Goal: Task Accomplishment & Management: Manage account settings

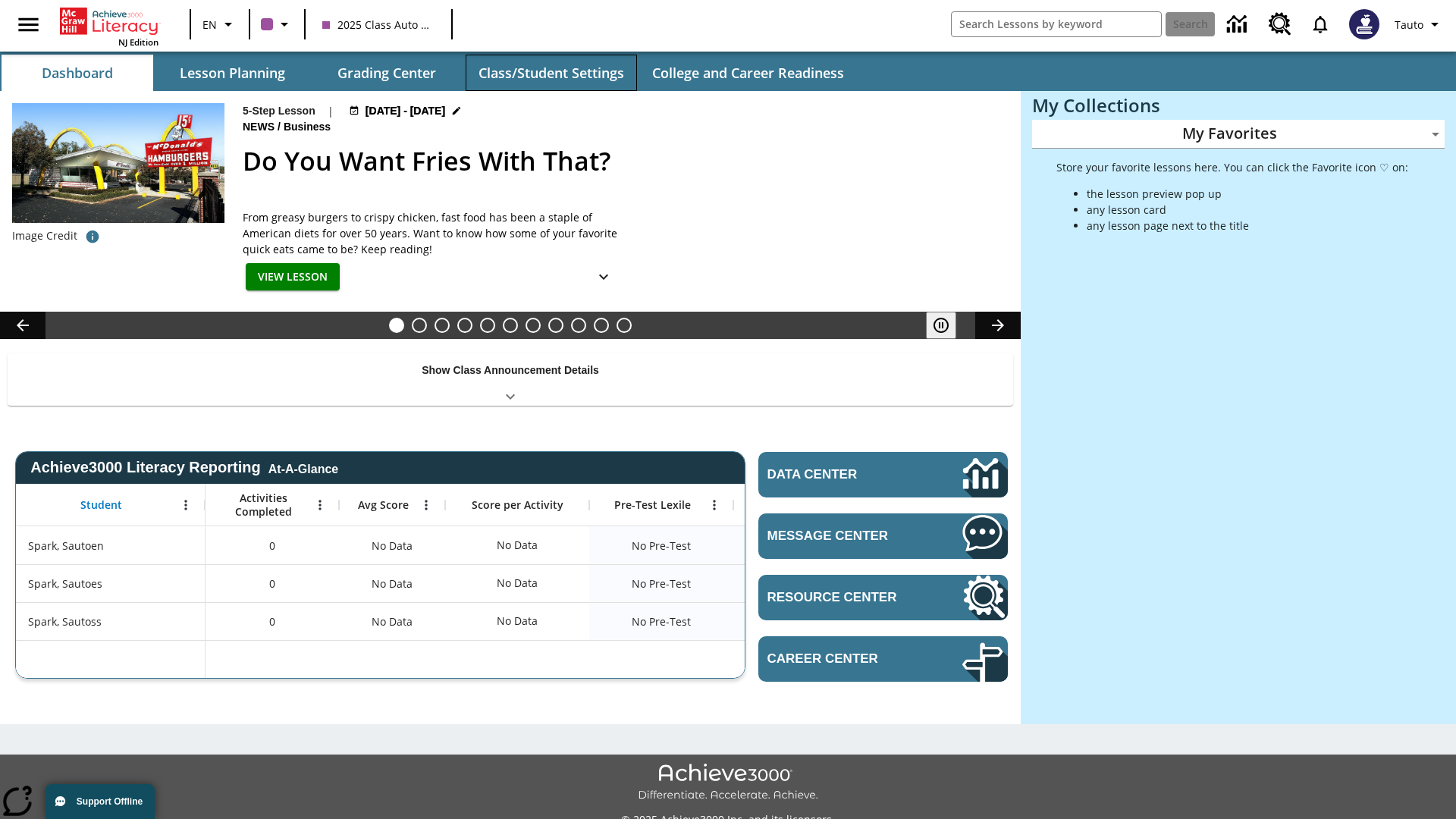
click at [551, 73] on button "Class/Student Settings" at bounding box center [551, 73] width 171 height 36
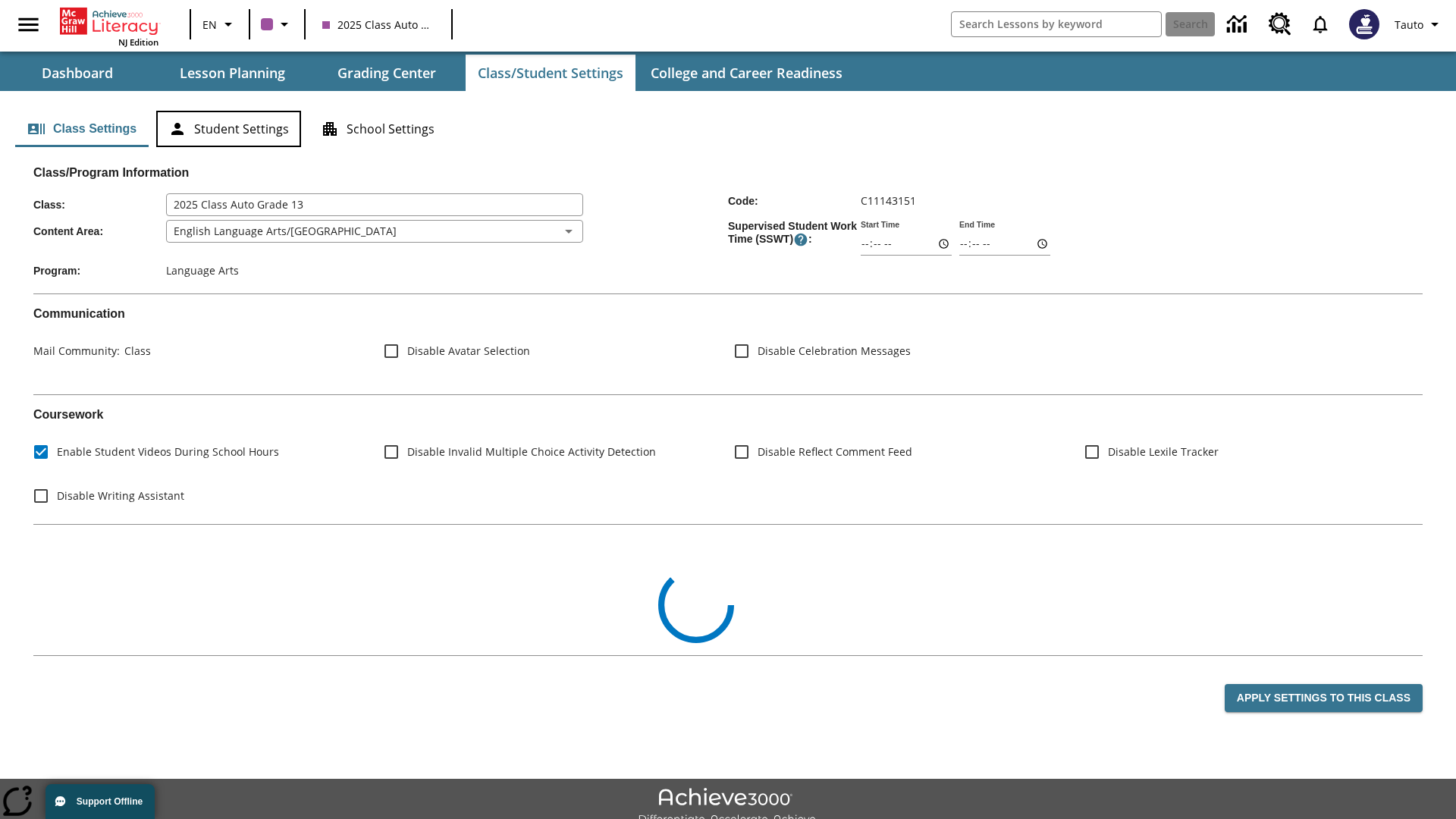
click at [229, 129] on button "Student Settings" at bounding box center [228, 128] width 145 height 36
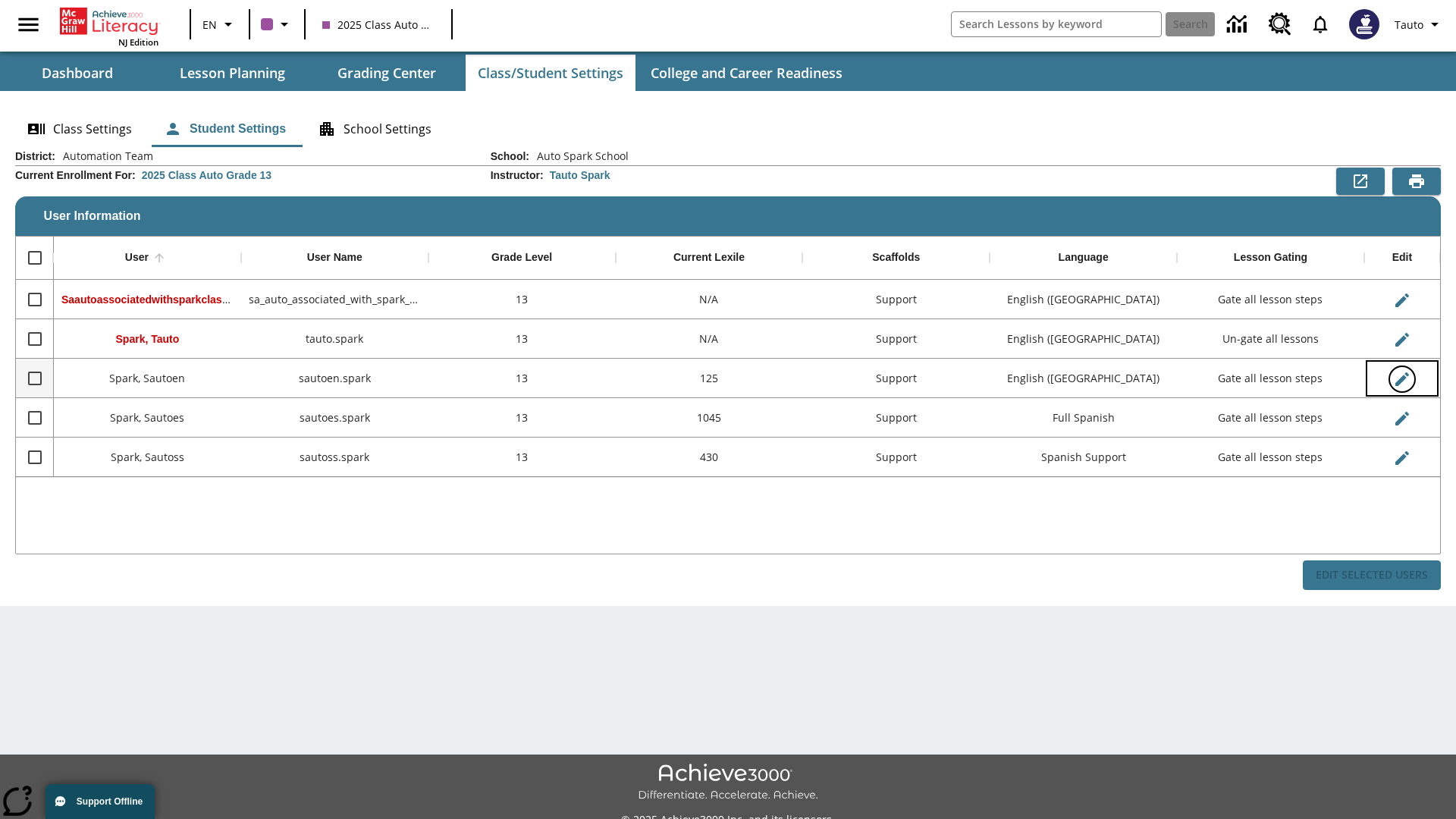
click at [1401, 378] on icon "Edit User" at bounding box center [1402, 379] width 14 height 14
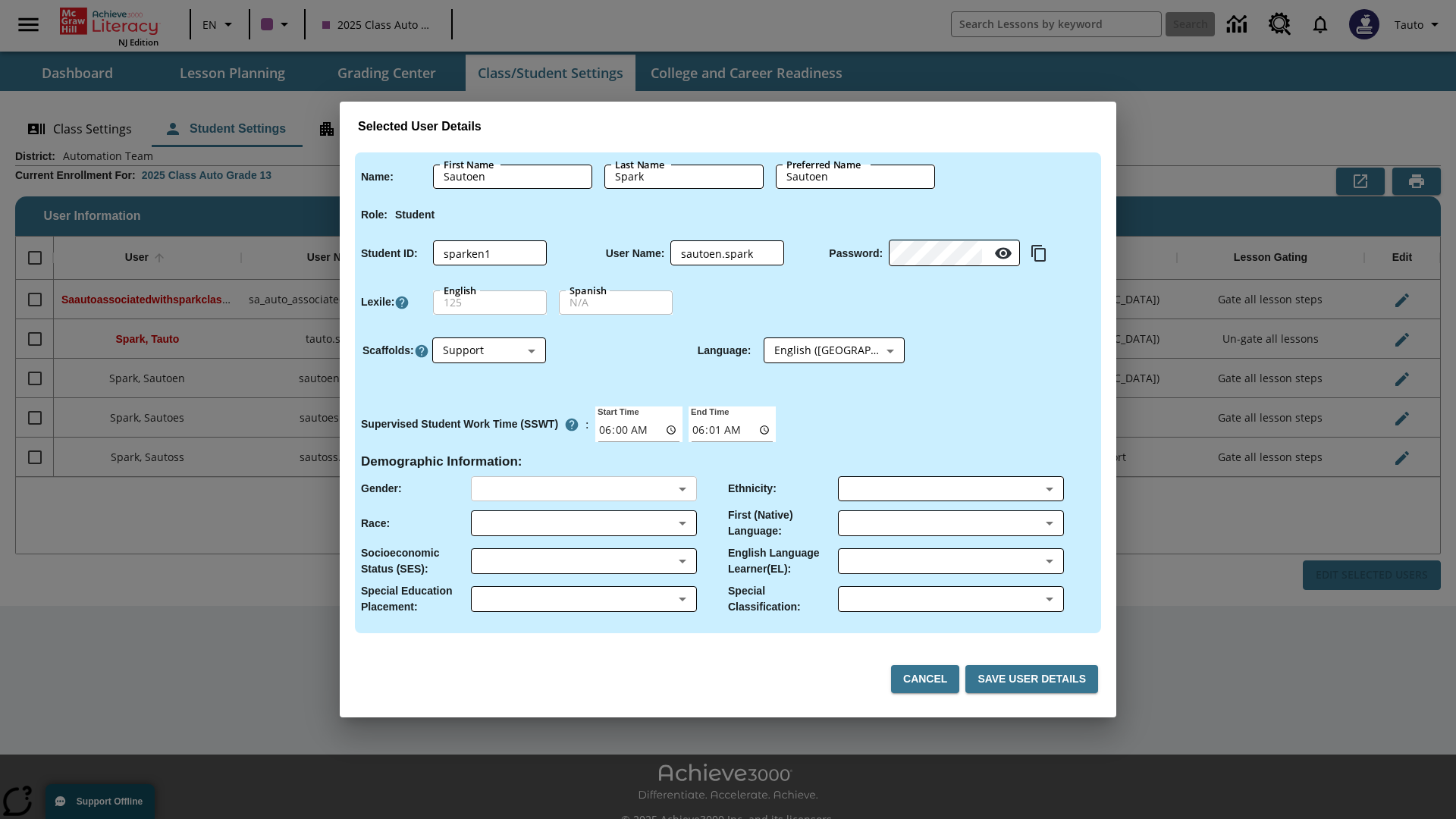
click at [583, 489] on body "Skip to main content NJ Edition EN 2025 Class Auto Grade 13 Search 0 Tauto Dash…" at bounding box center [728, 426] width 1456 height 852
click at [583, 523] on body "Skip to main content NJ Edition EN 2025 Class Auto Grade 13 Search 0 Tauto Dash…" at bounding box center [728, 426] width 1456 height 852
click at [583, 561] on body "Skip to main content NJ Edition EN 2025 Class Auto Grade 13 Search 0 Tauto Dash…" at bounding box center [728, 426] width 1456 height 852
click at [583, 599] on body "Skip to main content NJ Edition EN 2025 Class Auto Grade 13 Search 0 Tauto Dash…" at bounding box center [728, 426] width 1456 height 852
click at [950, 489] on body "Skip to main content NJ Edition EN 2025 Class Auto Grade 13 Search 0 Tauto Dash…" at bounding box center [728, 426] width 1456 height 852
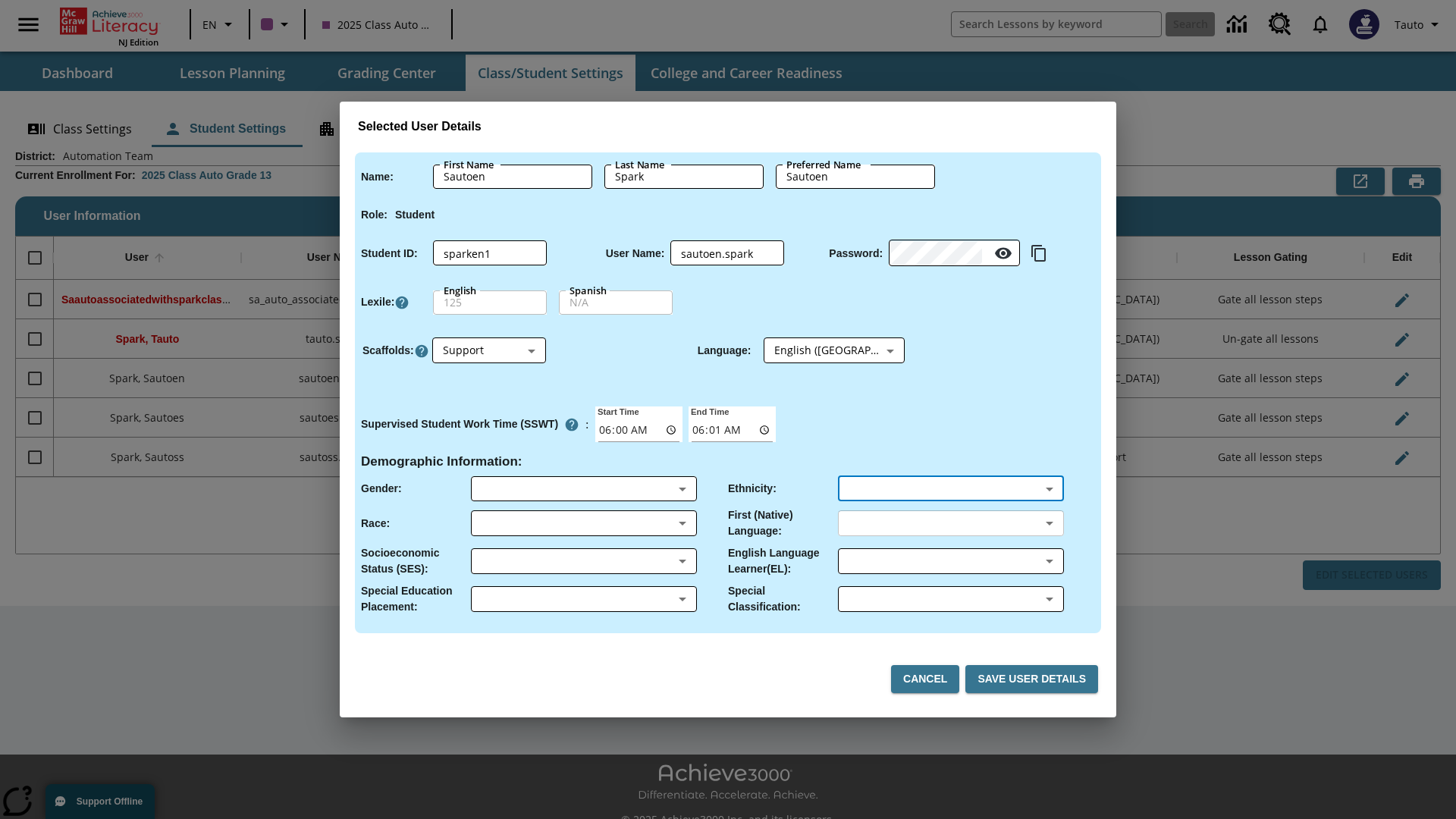
click at [950, 523] on body "Skip to main content NJ Edition EN 2025 Class Auto Grade 13 Search 0 Tauto Dash…" at bounding box center [728, 426] width 1456 height 852
click at [950, 561] on body "Skip to main content NJ Edition EN 2025 Class Auto Grade 13 Search 0 Tauto Dash…" at bounding box center [728, 426] width 1456 height 852
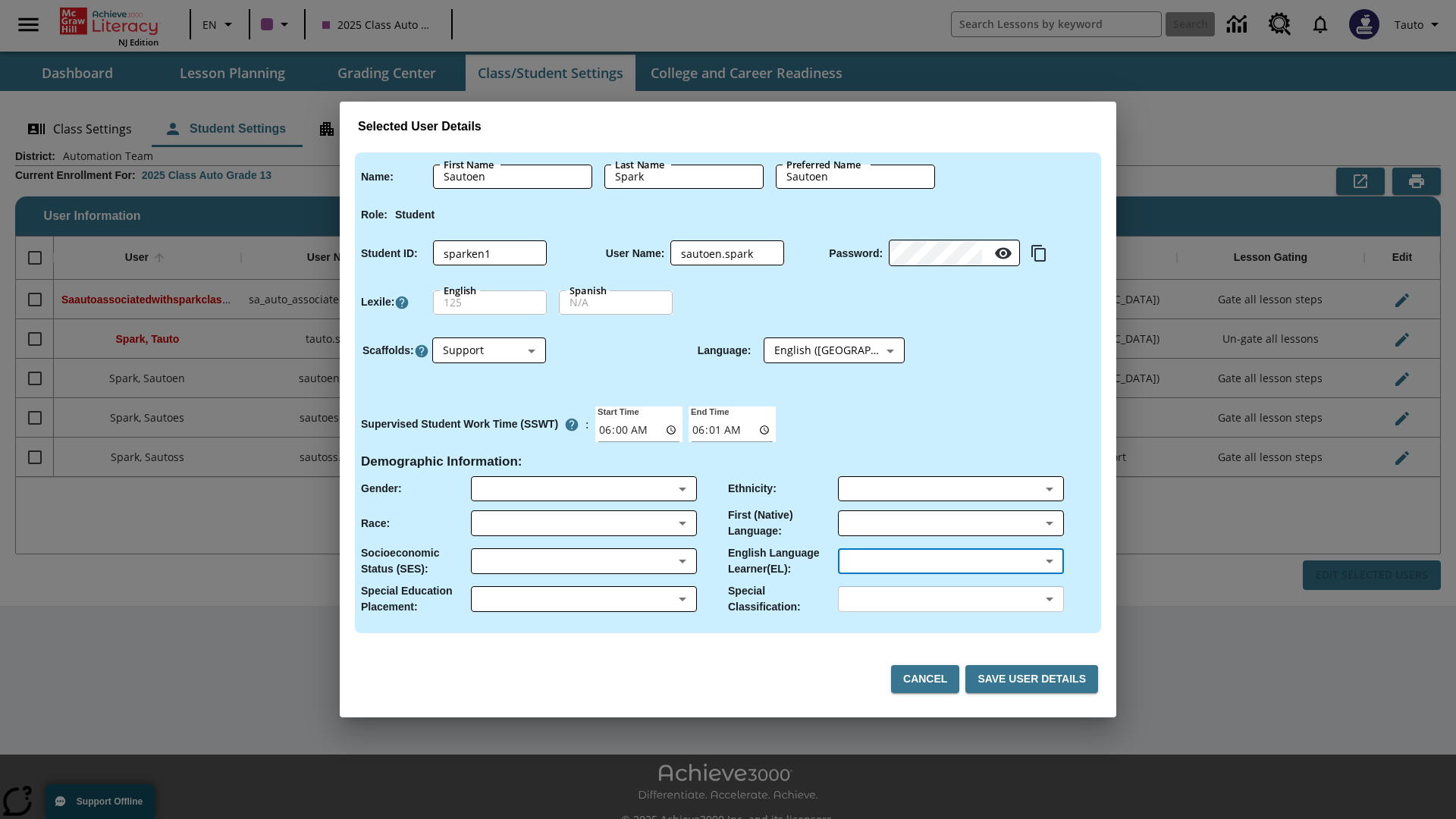
click at [950, 599] on body "Skip to main content NJ Edition EN 2025 Class Auto Grade 13 Search 0 Tauto Dash…" at bounding box center [728, 426] width 1456 height 852
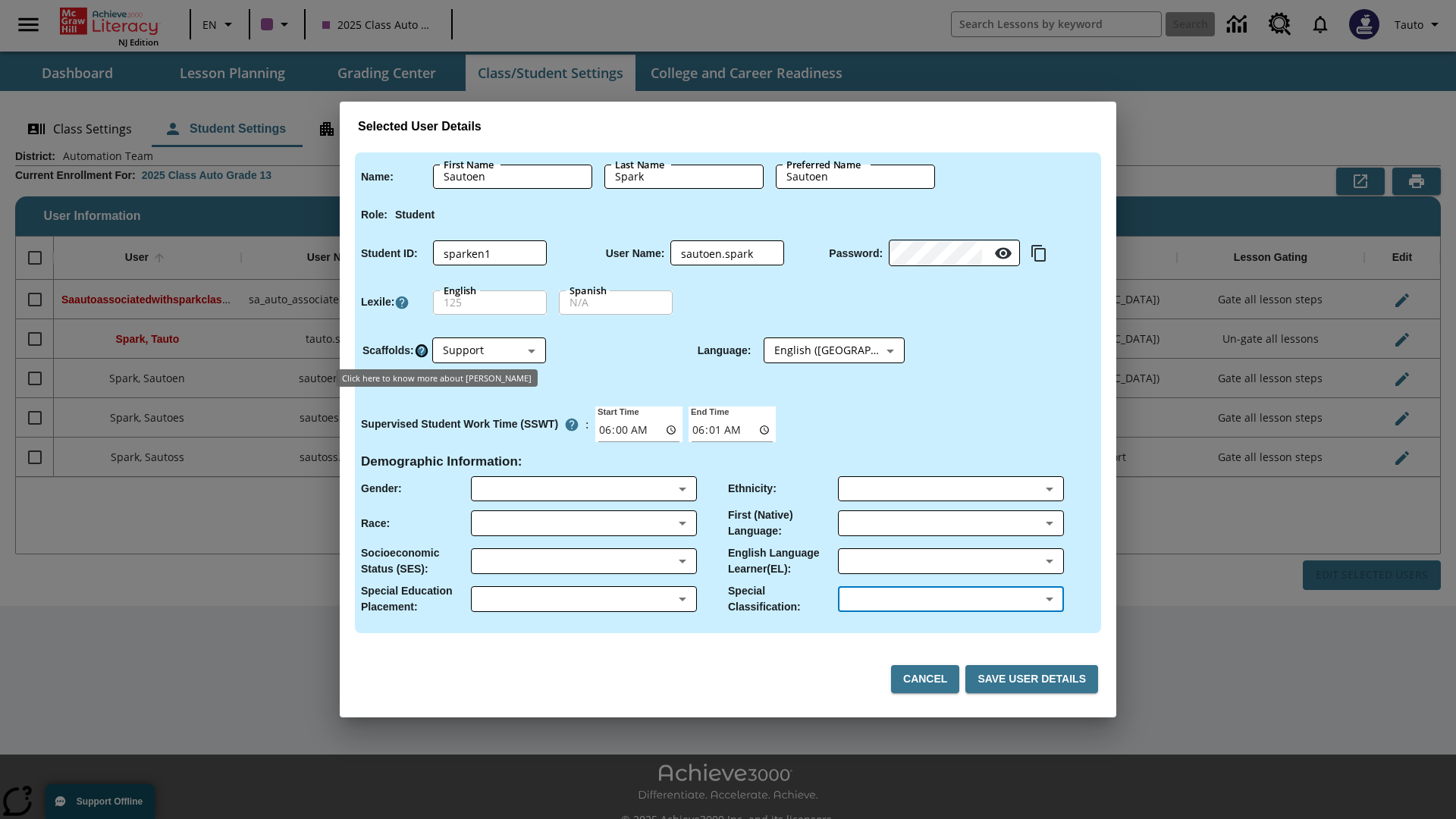
click at [421, 351] on icon "Click here to know more about Scaffolds" at bounding box center [422, 351] width 15 height 15
